Goal: Information Seeking & Learning: Learn about a topic

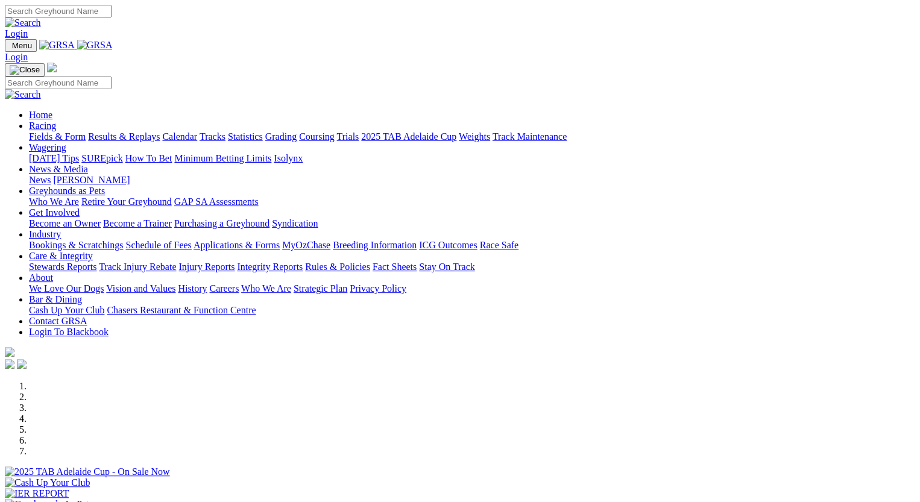
click at [60, 131] on link "Fields & Form" at bounding box center [57, 136] width 57 height 10
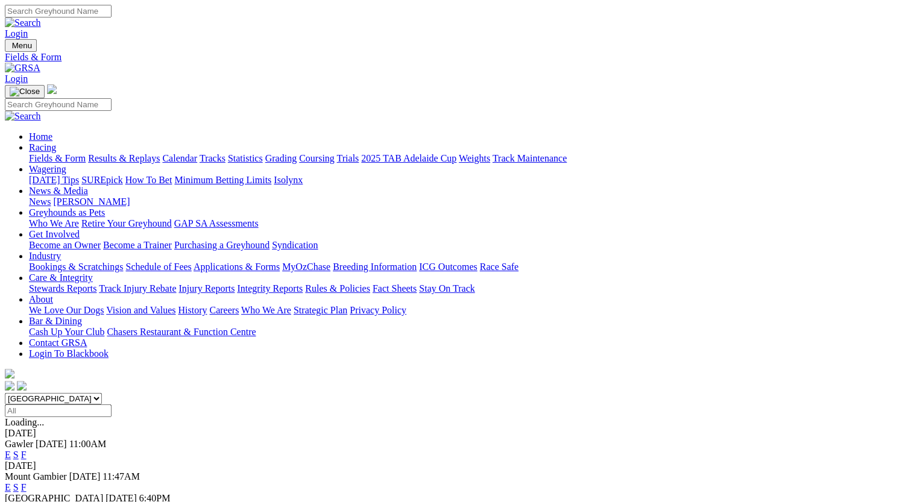
click at [27, 482] on link "F" at bounding box center [23, 487] width 5 height 10
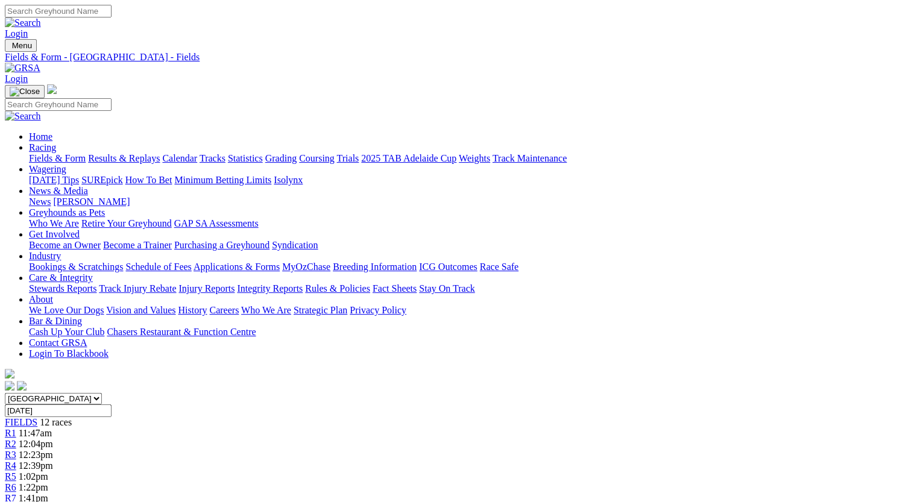
click at [58, 153] on link "Fields & Form" at bounding box center [57, 158] width 57 height 10
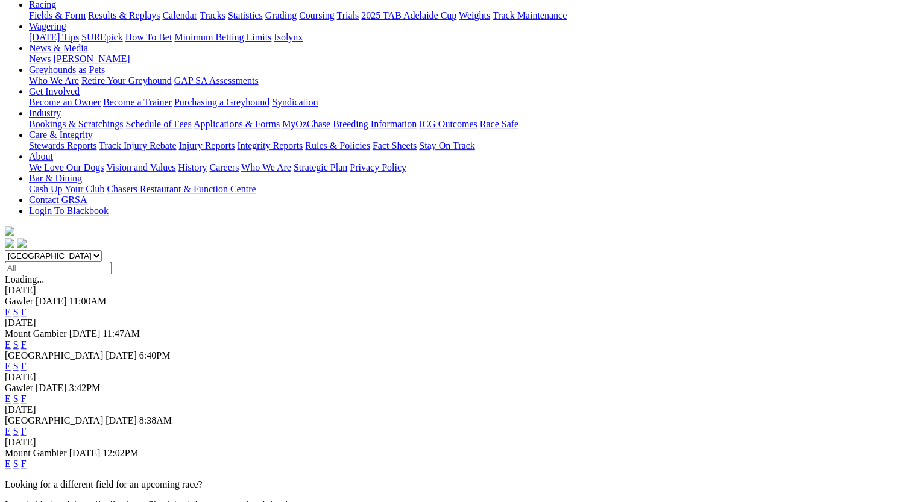
scroll to position [149, 0]
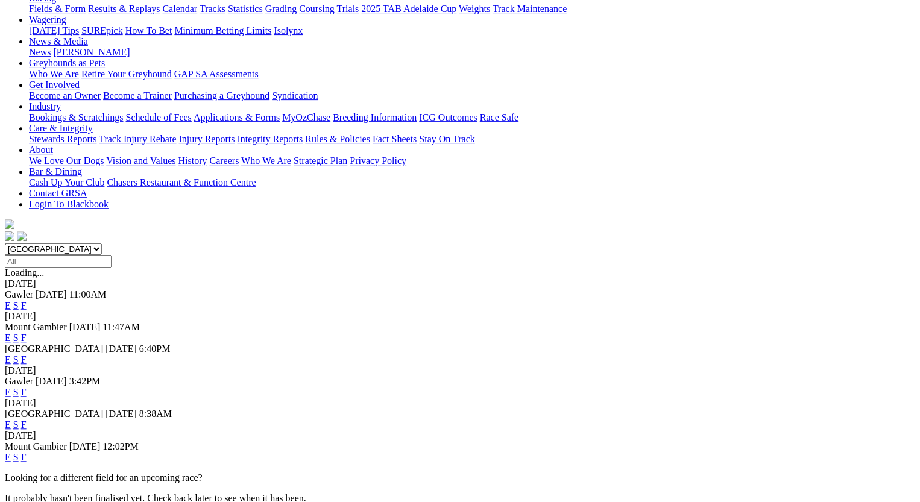
click at [27, 452] on link "F" at bounding box center [23, 457] width 5 height 10
